Goal: Information Seeking & Learning: Learn about a topic

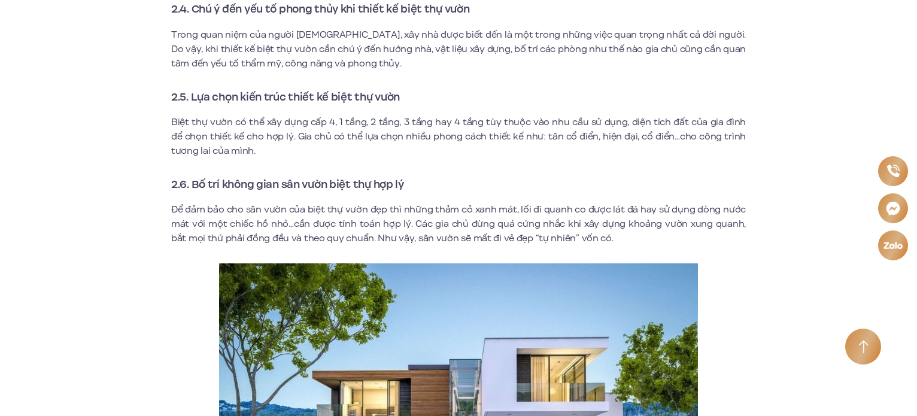
scroll to position [2515, 0]
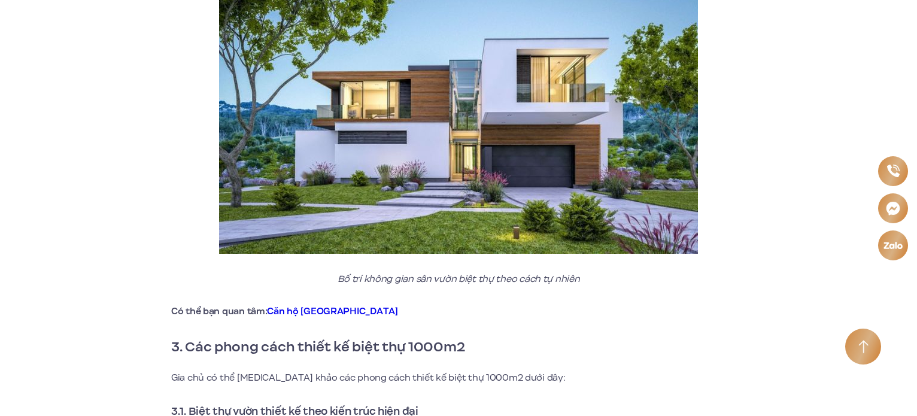
click at [865, 353] on img at bounding box center [864, 347] width 10 height 14
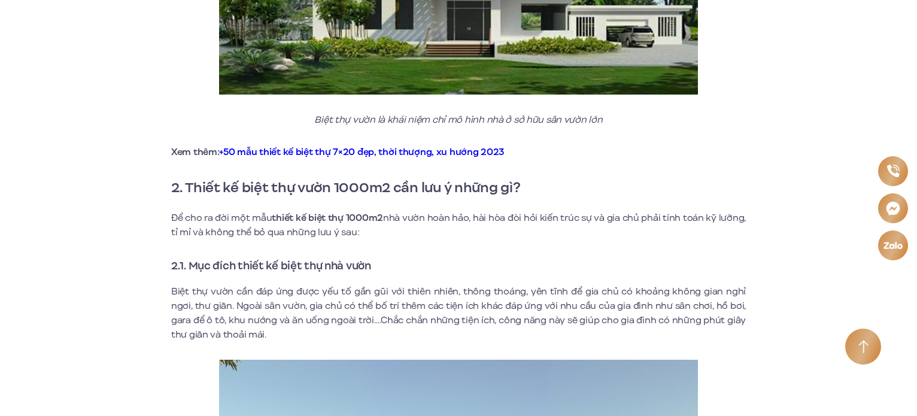
scroll to position [1257, 0]
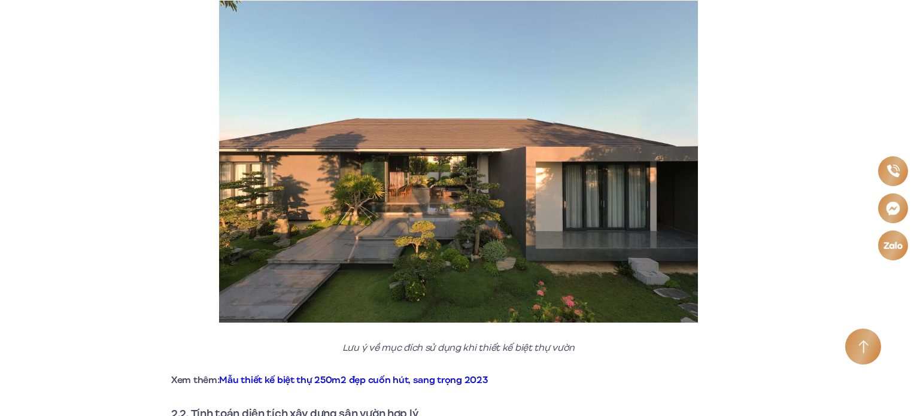
click at [412, 380] on link "Mẫu thiết kế biệt thự 250m2 đẹp cuốn hút, sang trọng 2023" at bounding box center [353, 380] width 268 height 13
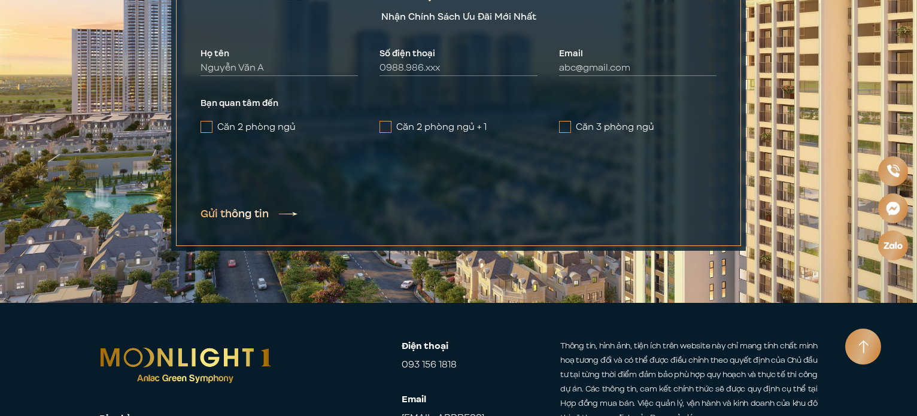
scroll to position [4875, 0]
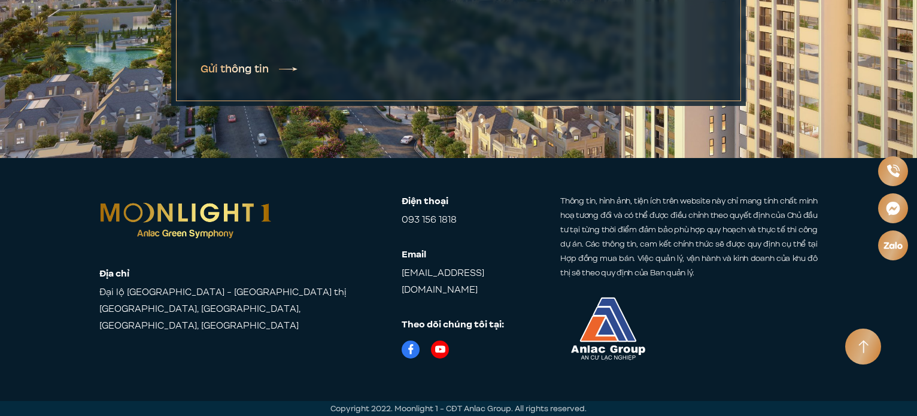
click at [865, 348] on img at bounding box center [864, 347] width 10 height 14
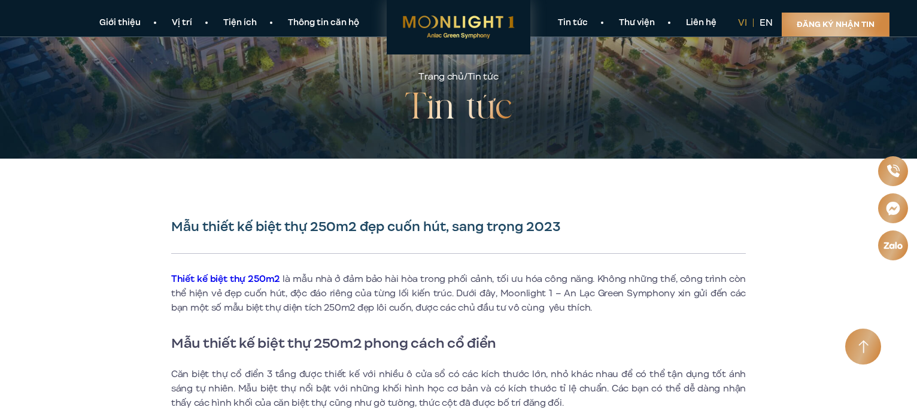
scroll to position [0, 0]
